Goal: Find specific page/section: Find specific page/section

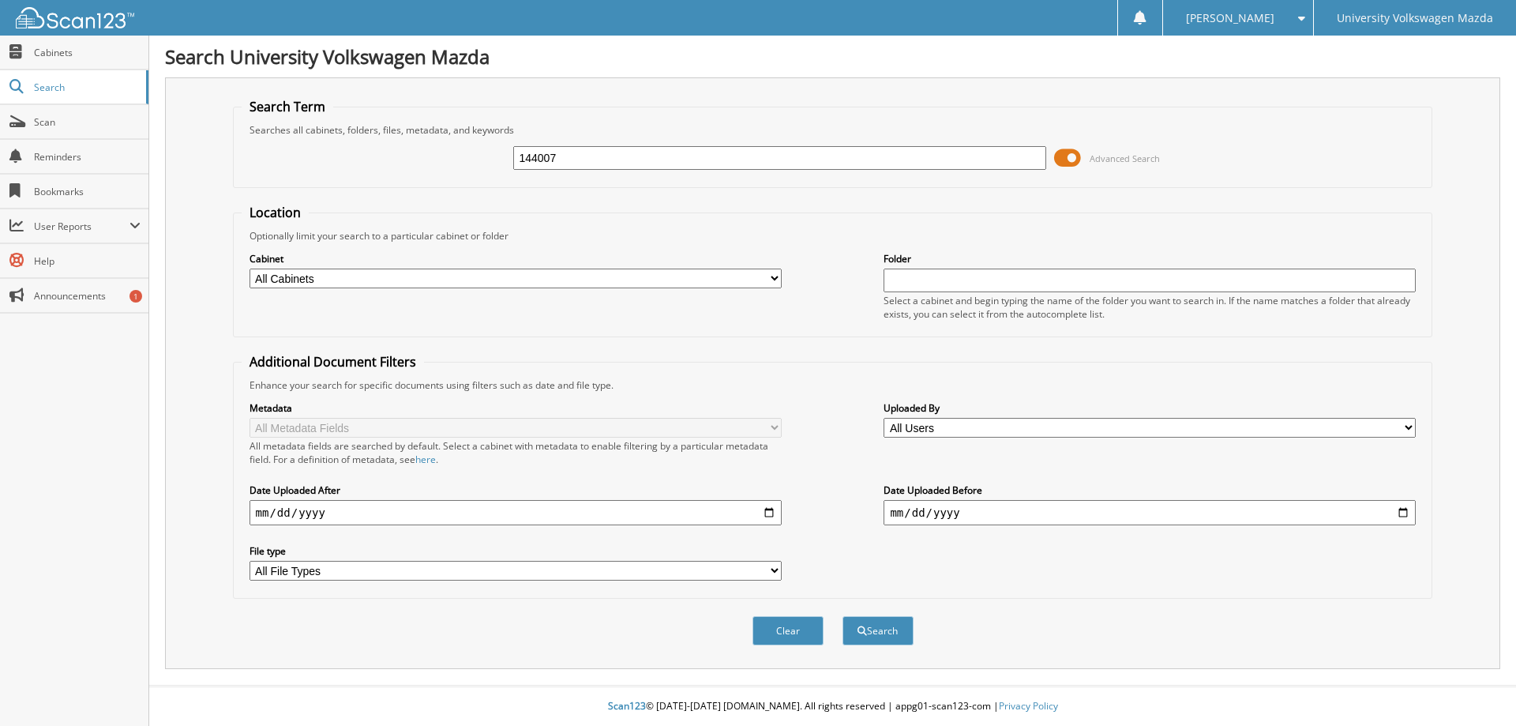
type input "144007"
click at [842, 616] on button "Search" at bounding box center [877, 630] width 71 height 29
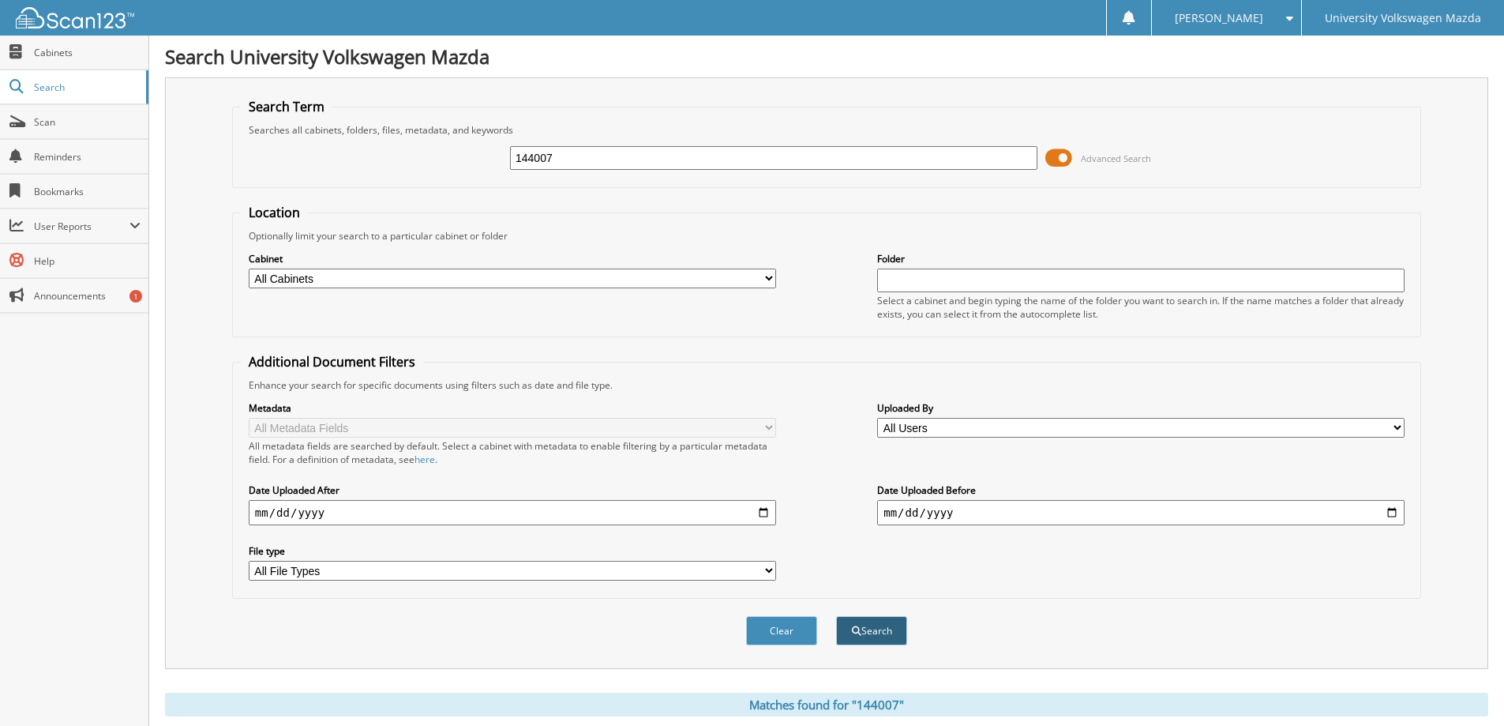
click at [871, 630] on button "Search" at bounding box center [871, 630] width 71 height 29
click at [583, 160] on input "144007" at bounding box center [773, 158] width 527 height 24
click at [67, 51] on span "Cabinets" at bounding box center [87, 52] width 107 height 13
